Goal: Transaction & Acquisition: Purchase product/service

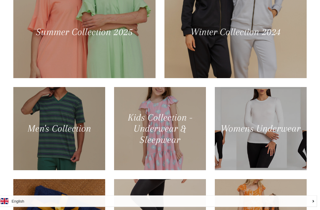
scroll to position [290, 0]
click at [129, 53] on div at bounding box center [84, 32] width 142 height 92
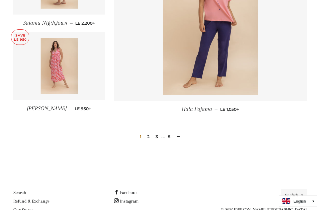
scroll to position [828, 0]
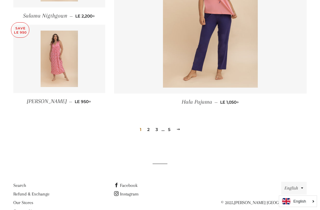
click at [231, 70] on img at bounding box center [210, 16] width 95 height 142
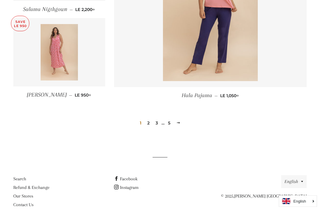
scroll to position [830, 0]
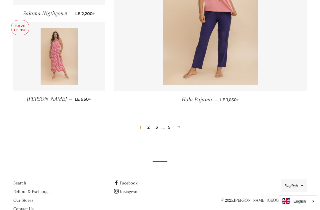
click at [151, 129] on link "2" at bounding box center [148, 127] width 7 height 9
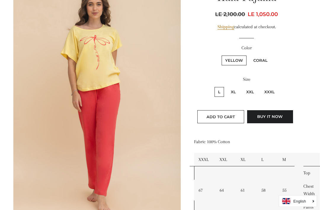
scroll to position [84, 0]
click at [263, 63] on label "Coral" at bounding box center [260, 60] width 21 height 10
click at [250, 55] on input "Coral" at bounding box center [249, 55] width 0 height 0
radio input "true"
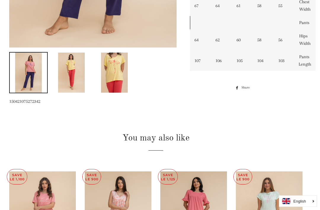
scroll to position [261, 4]
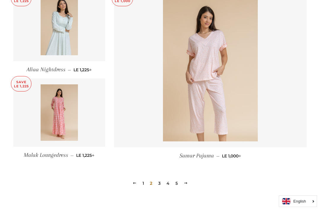
scroll to position [774, 0]
click at [160, 183] on link "3" at bounding box center [159, 183] width 7 height 9
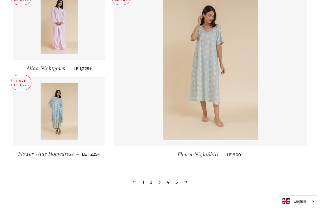
scroll to position [778, 0]
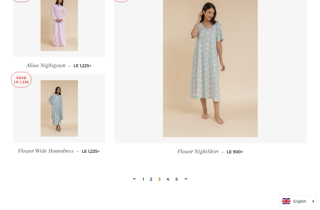
click at [169, 184] on link "4" at bounding box center [168, 179] width 8 height 9
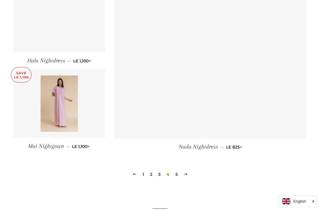
scroll to position [782, 0]
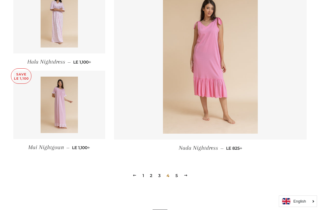
click at [179, 177] on link "5" at bounding box center [176, 175] width 7 height 9
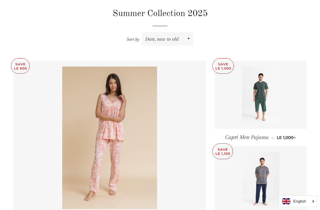
scroll to position [187, 0]
